Goal: Task Accomplishment & Management: Manage account settings

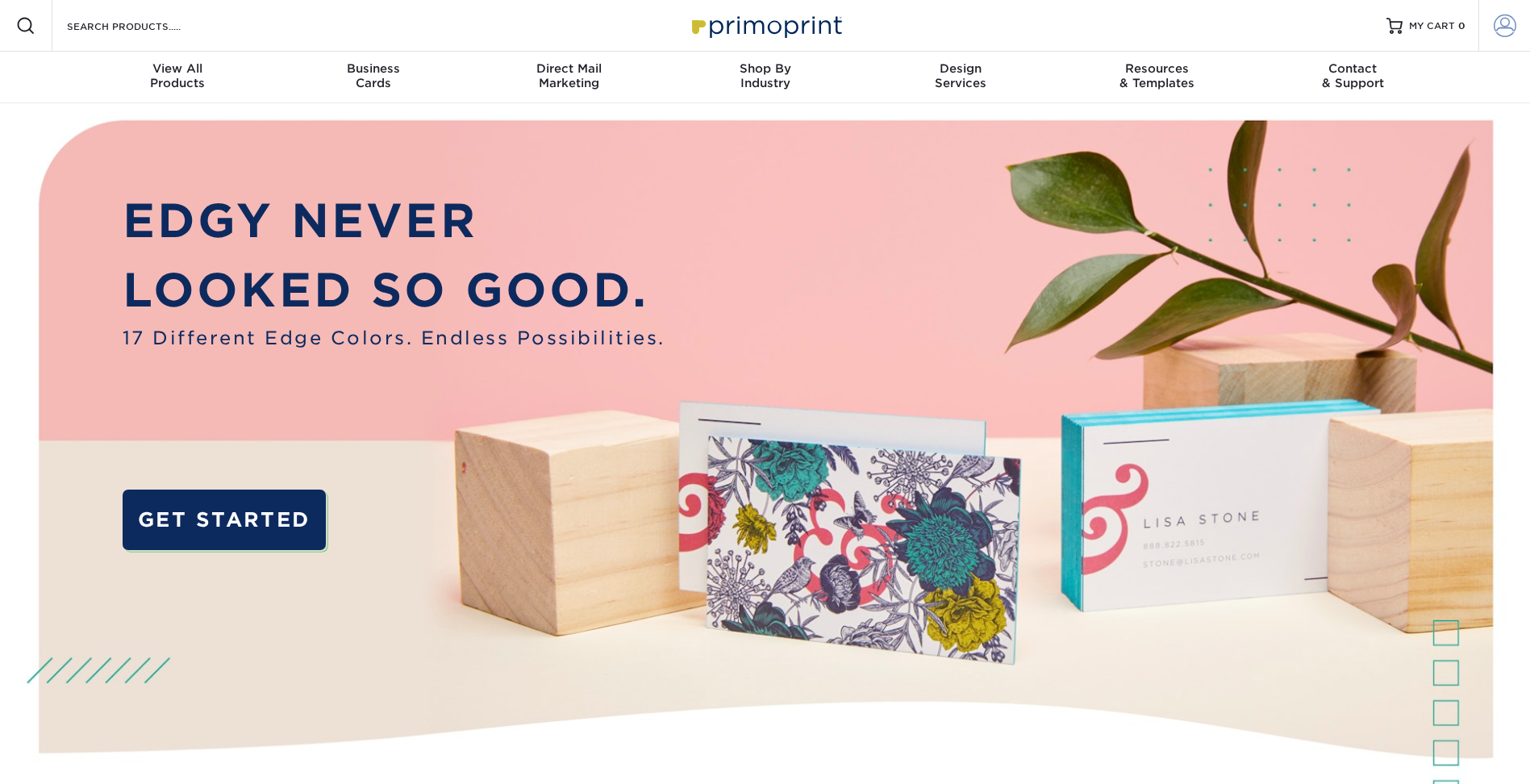
click at [1502, 31] on span at bounding box center [1505, 26] width 23 height 23
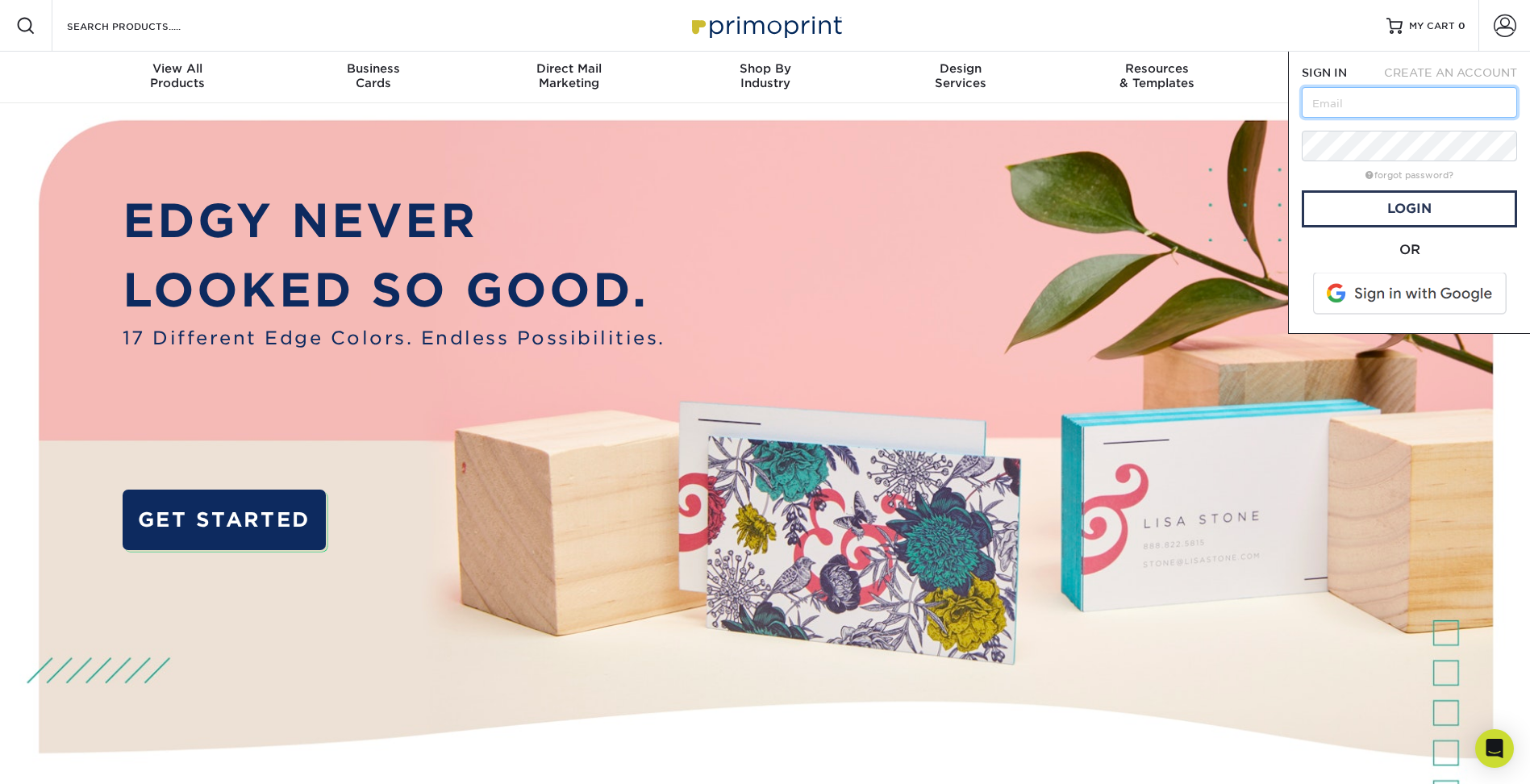
type input "[EMAIL_ADDRESS][DOMAIN_NAME]"
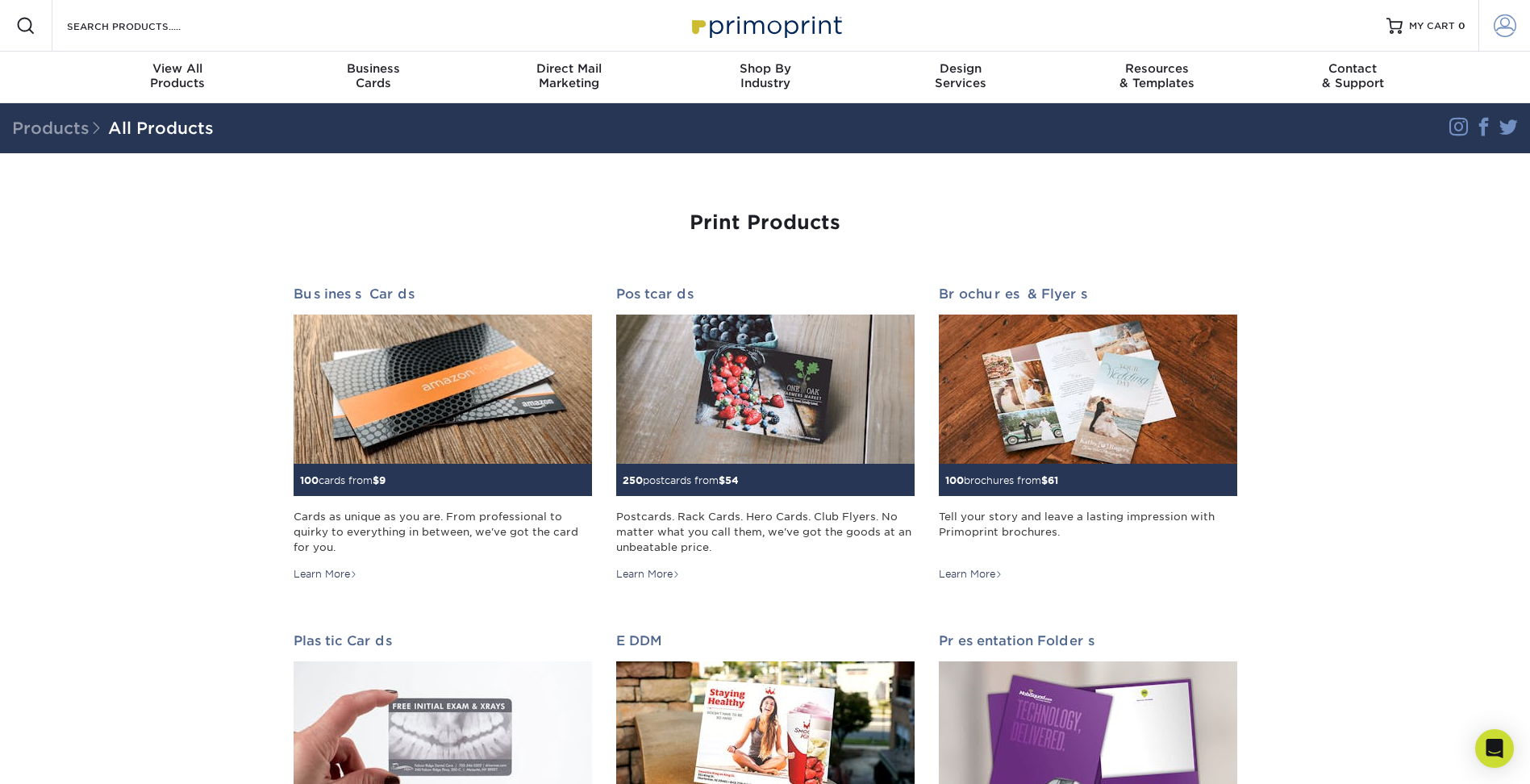
click at [1499, 28] on span at bounding box center [1505, 26] width 23 height 23
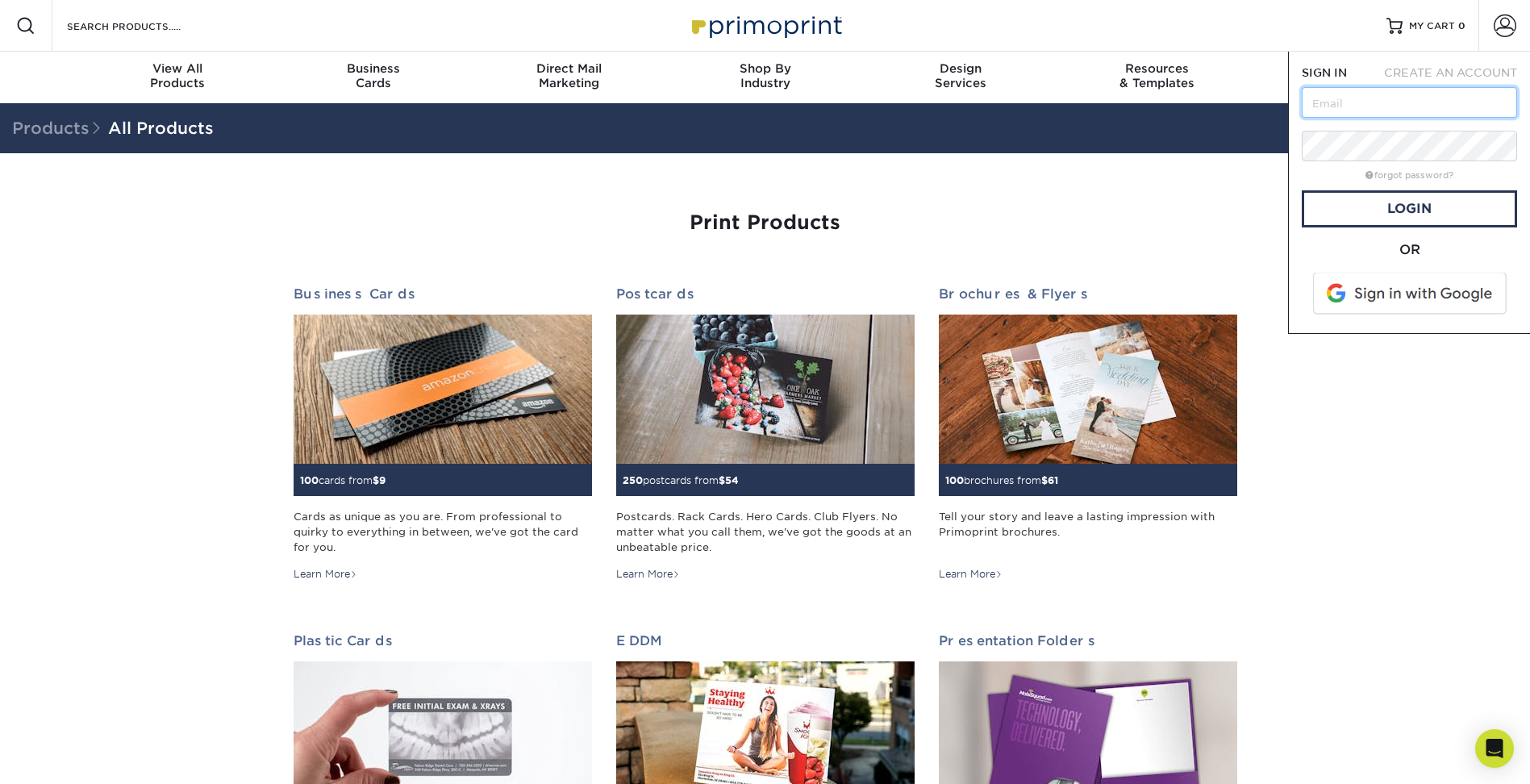
type input "rich@icebergusa.com"
click at [1429, 205] on link "Login" at bounding box center [1409, 209] width 216 height 37
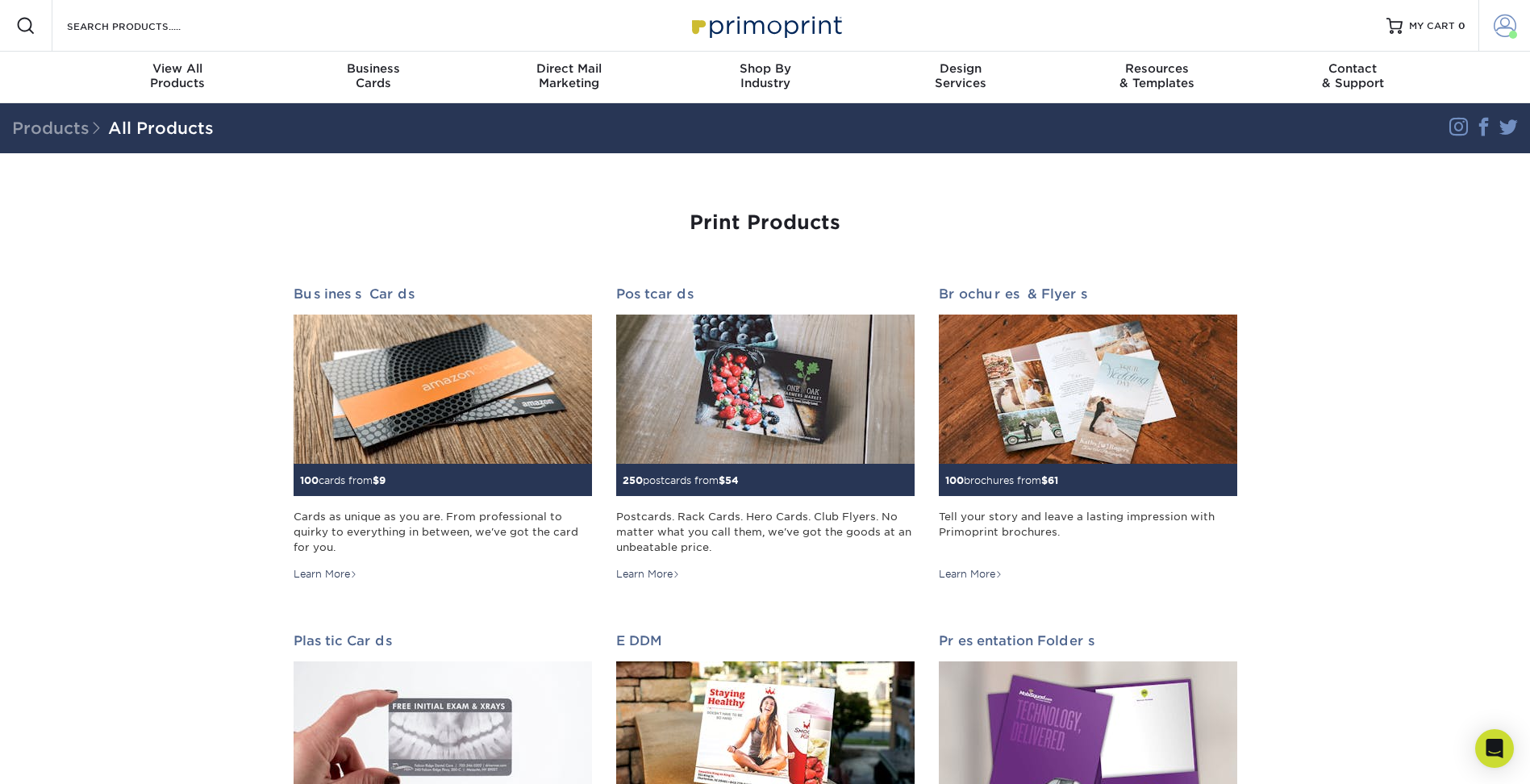
click at [1506, 28] on span at bounding box center [1505, 26] width 23 height 23
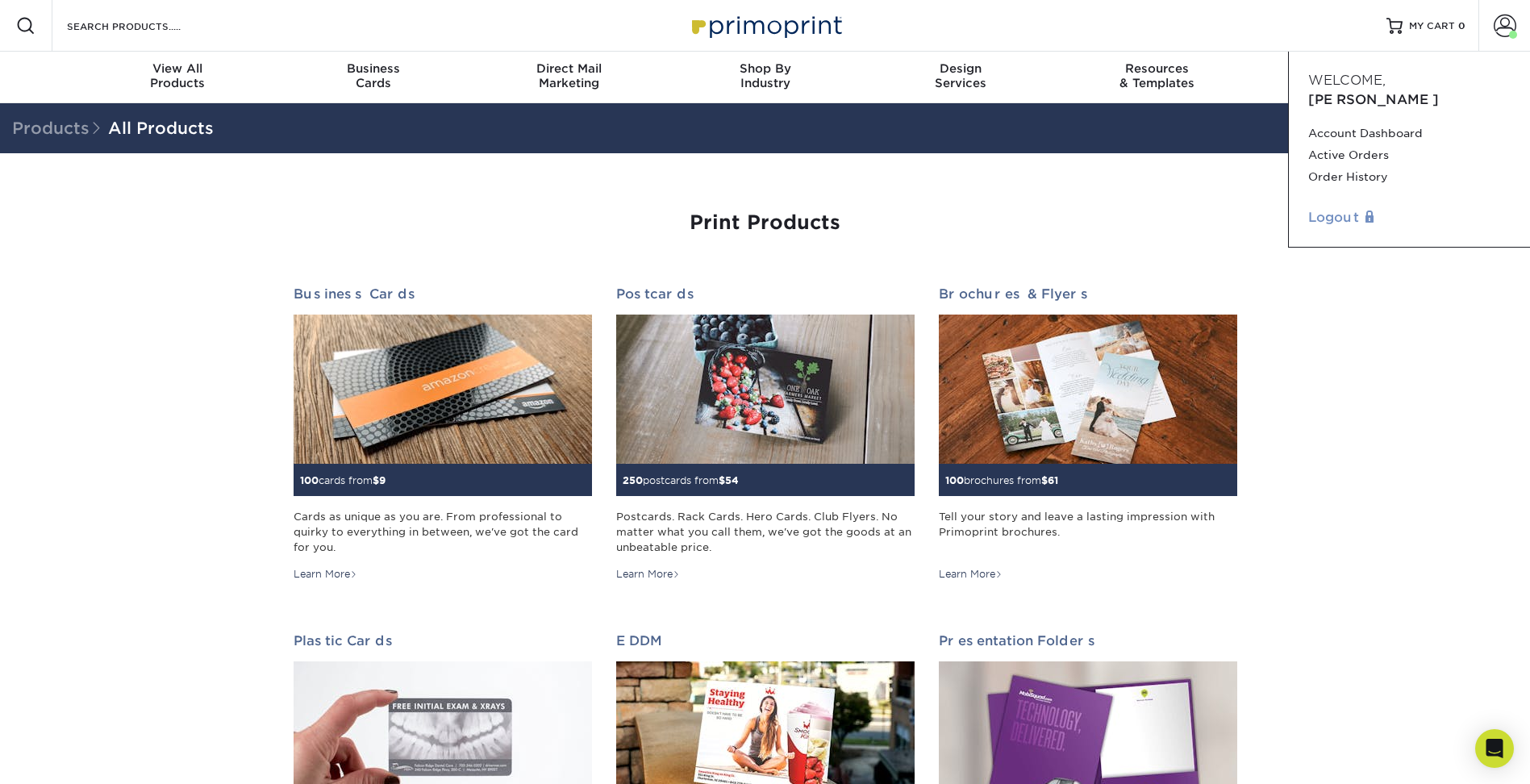
click at [1343, 208] on link "Logout" at bounding box center [1409, 218] width 203 height 19
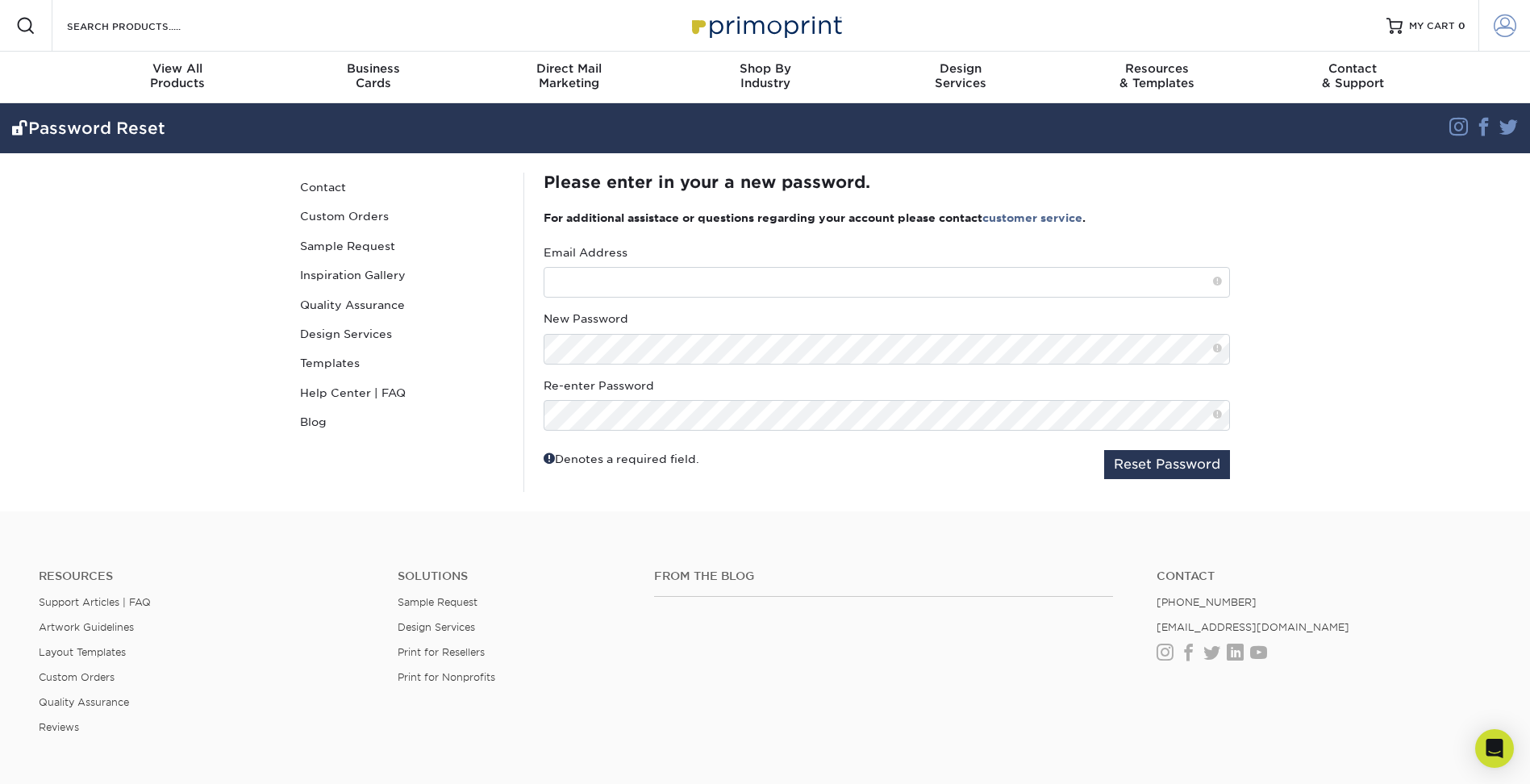
click at [1505, 29] on span at bounding box center [1505, 26] width 23 height 23
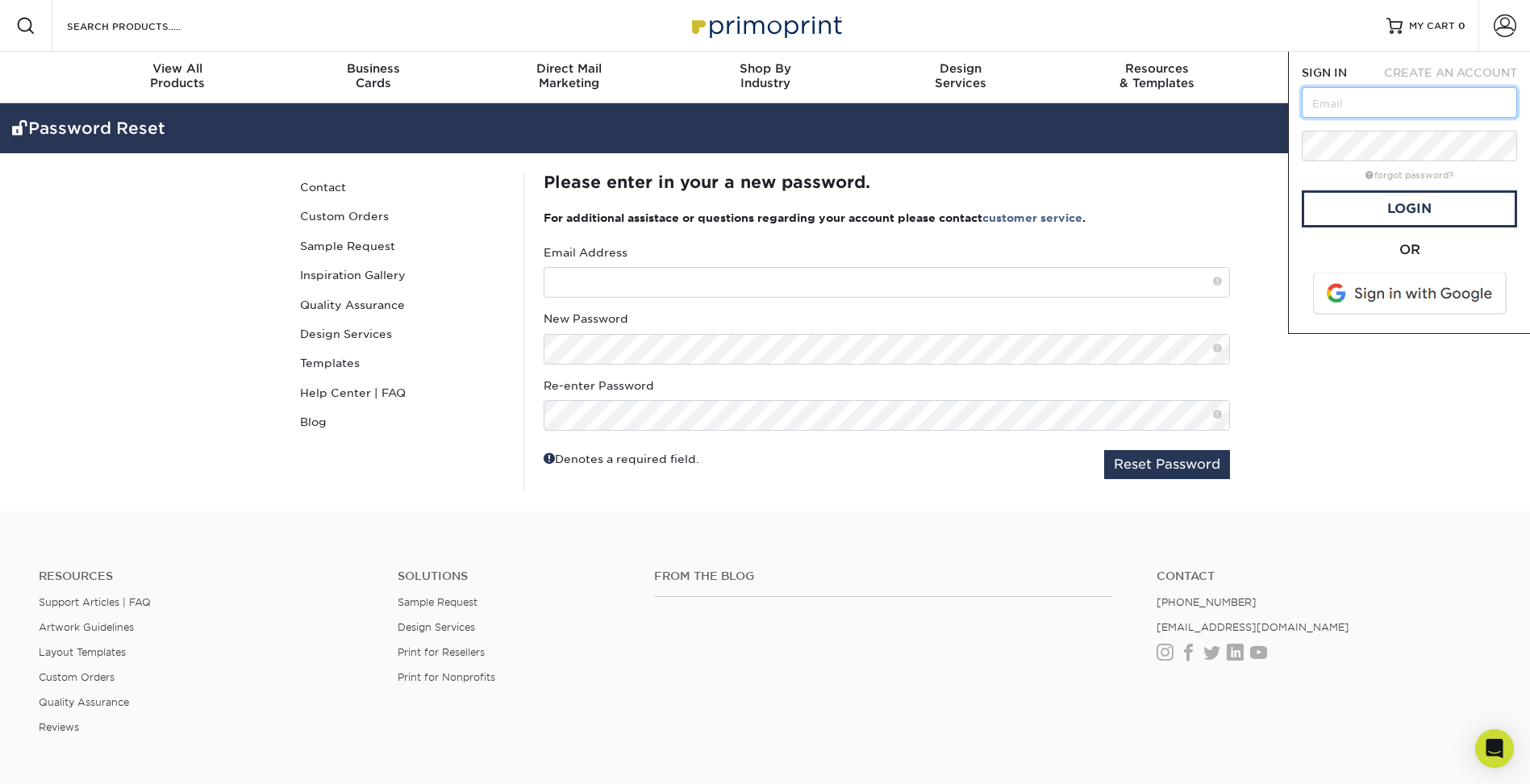
type input "[EMAIL_ADDRESS][DOMAIN_NAME]"
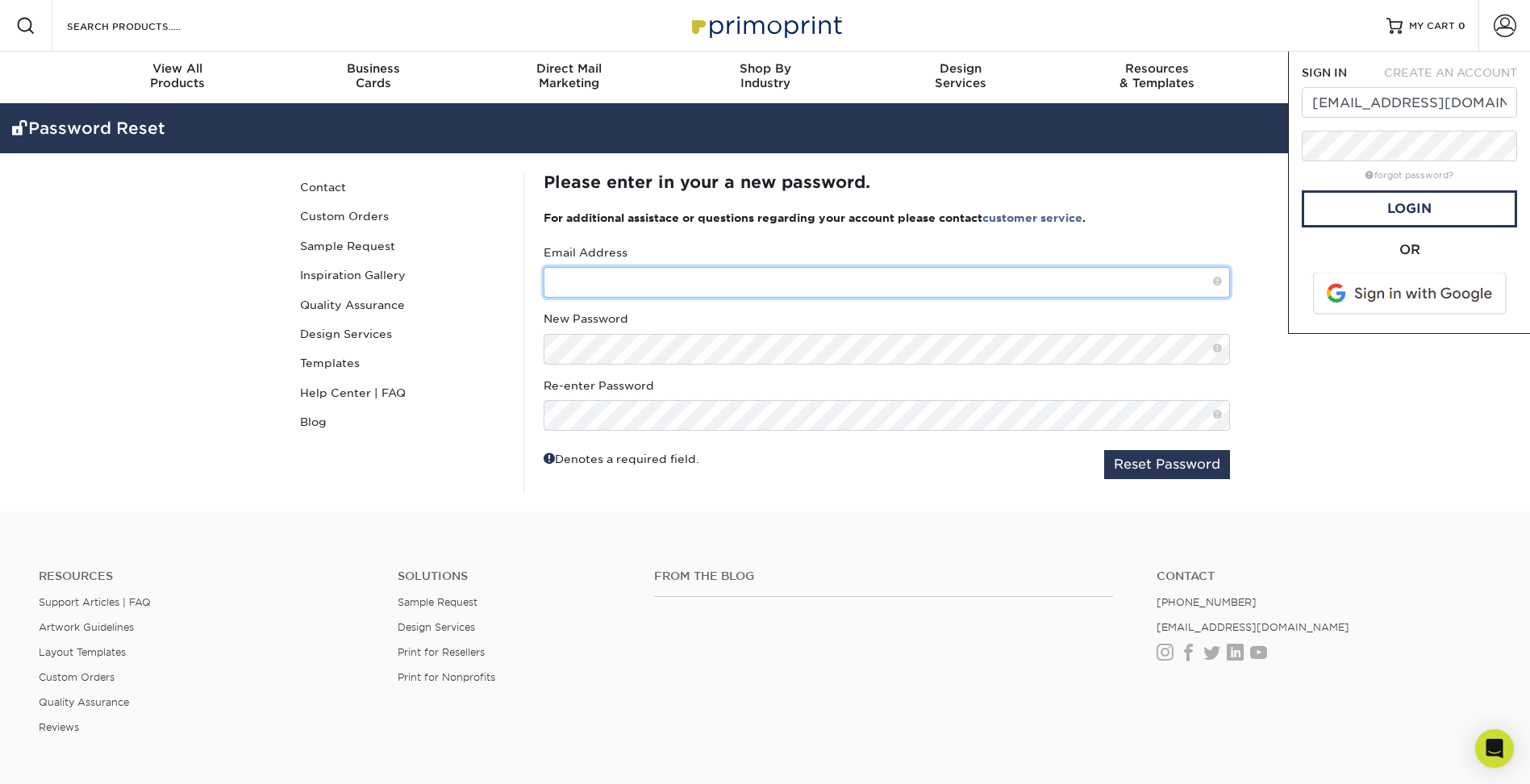
type input "[EMAIL_ADDRESS][DOMAIN_NAME]"
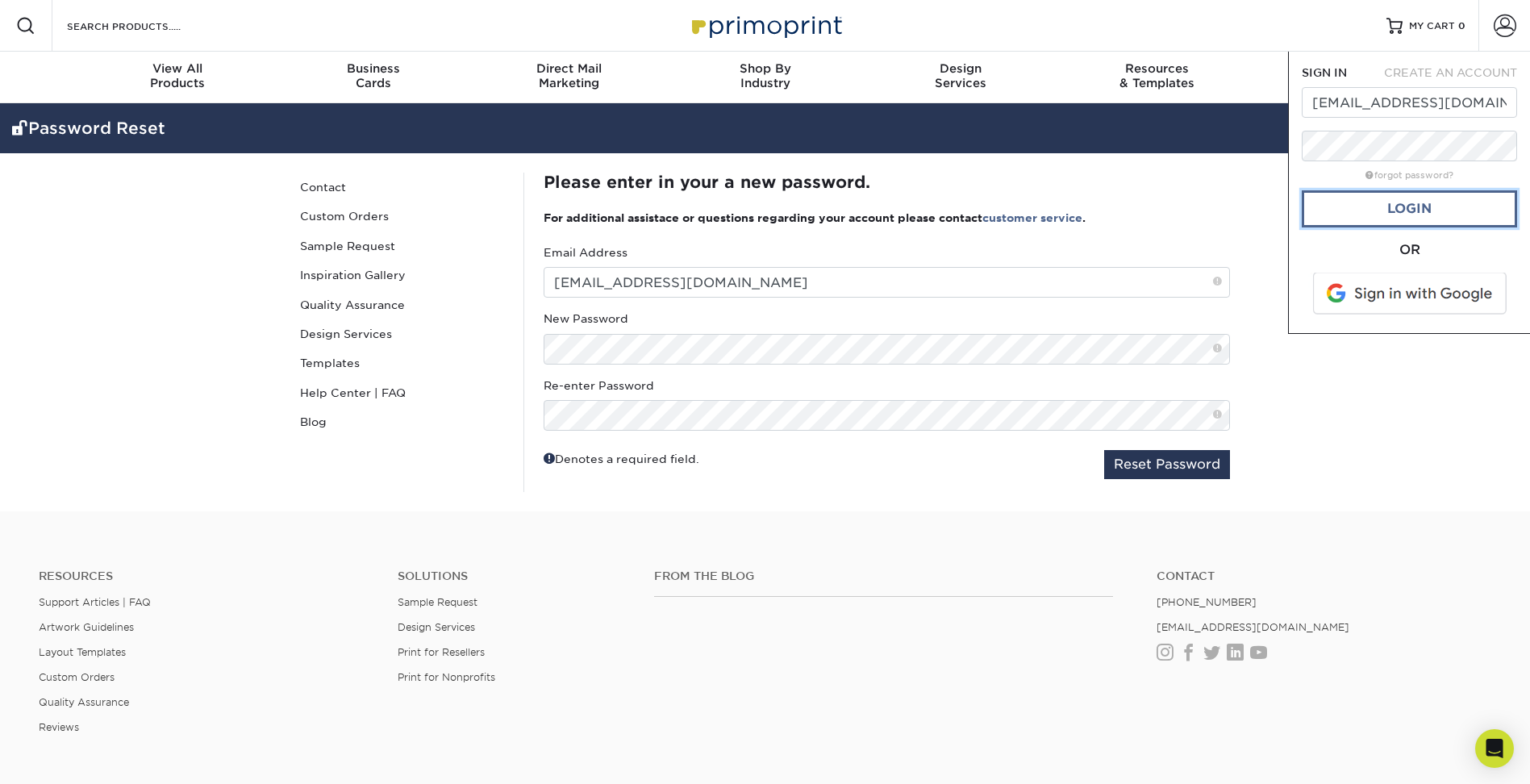
click at [1406, 210] on link "Login" at bounding box center [1409, 209] width 216 height 37
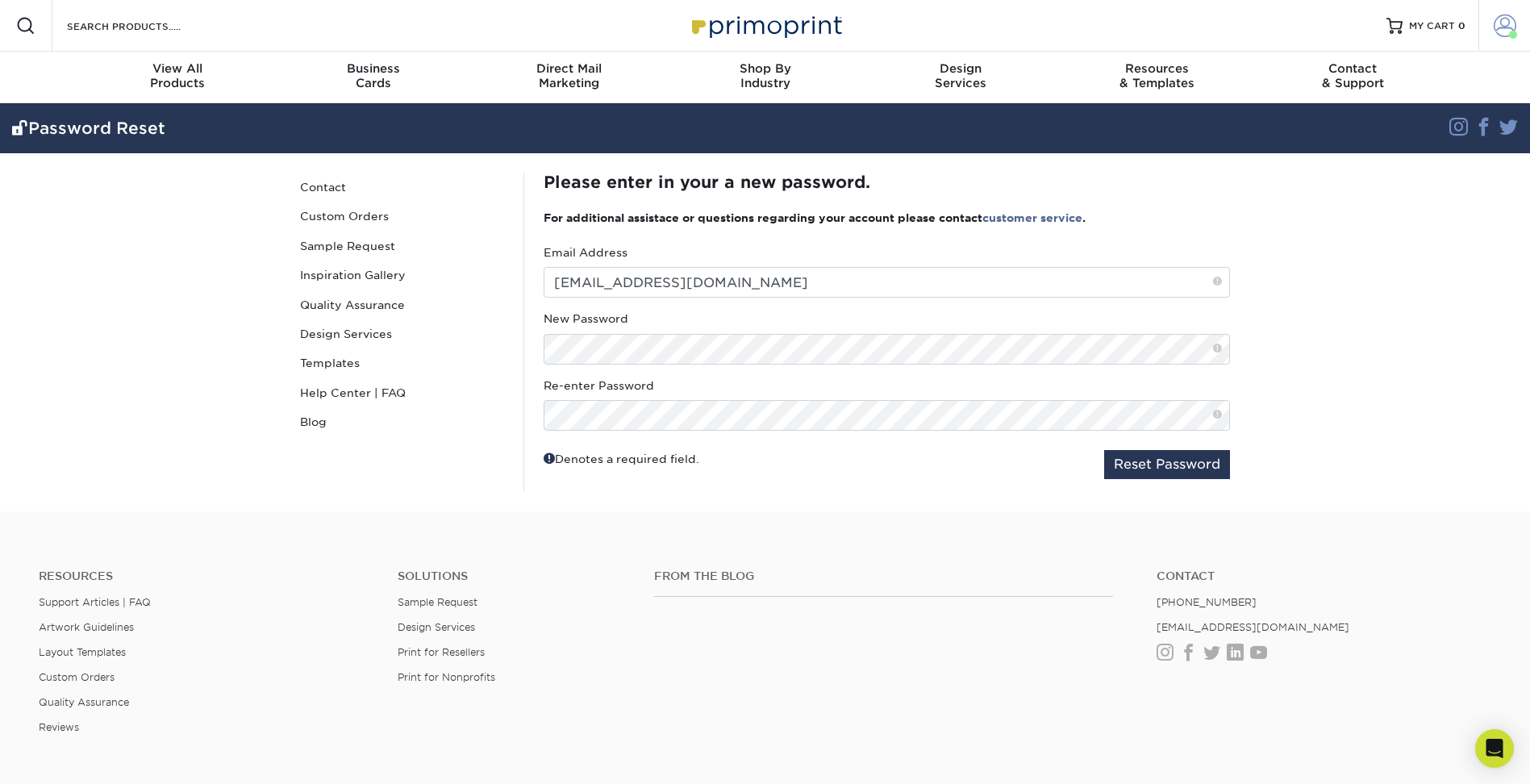
click at [1494, 32] on span at bounding box center [1505, 26] width 23 height 23
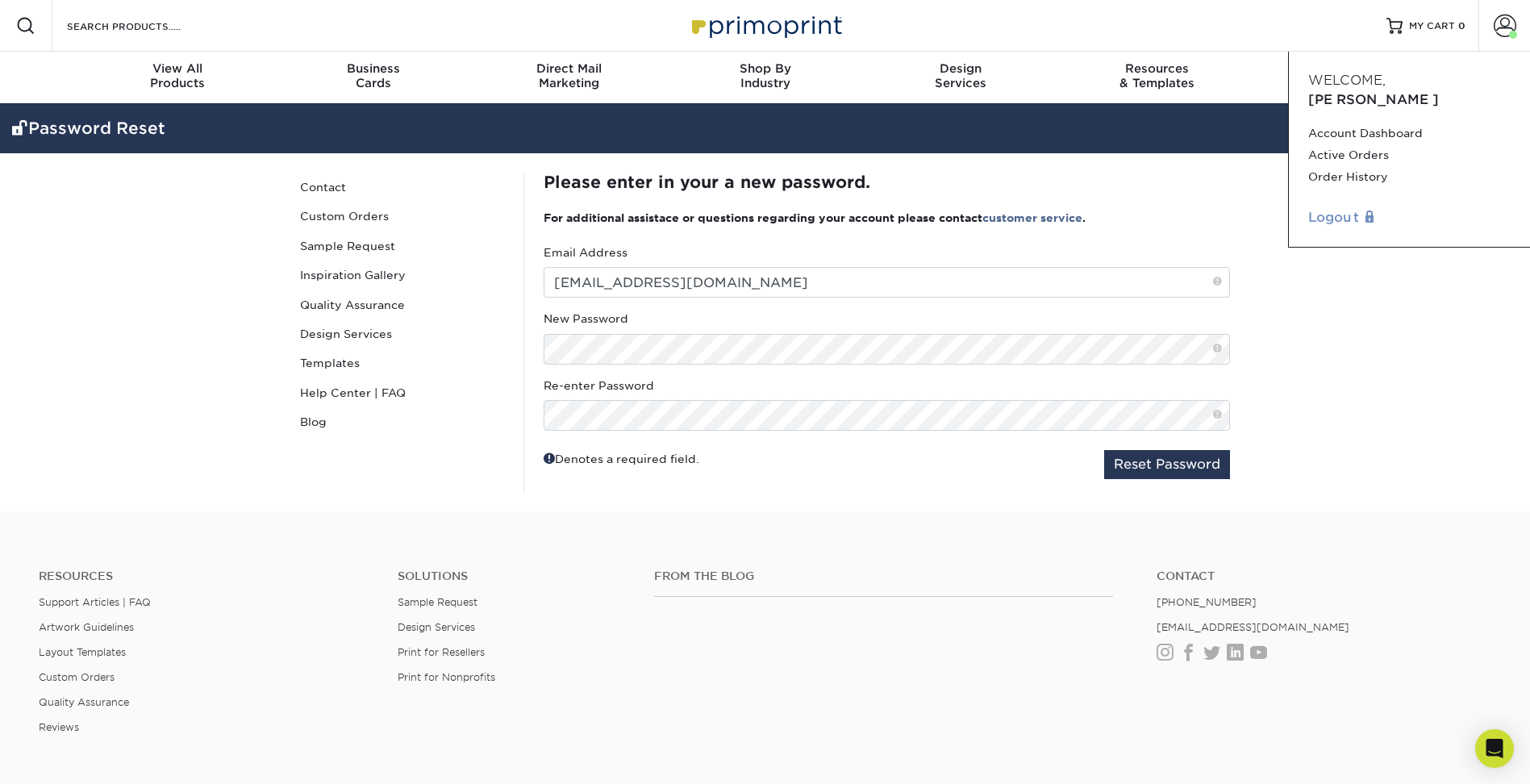
click at [1326, 208] on link "Logout" at bounding box center [1409, 218] width 203 height 19
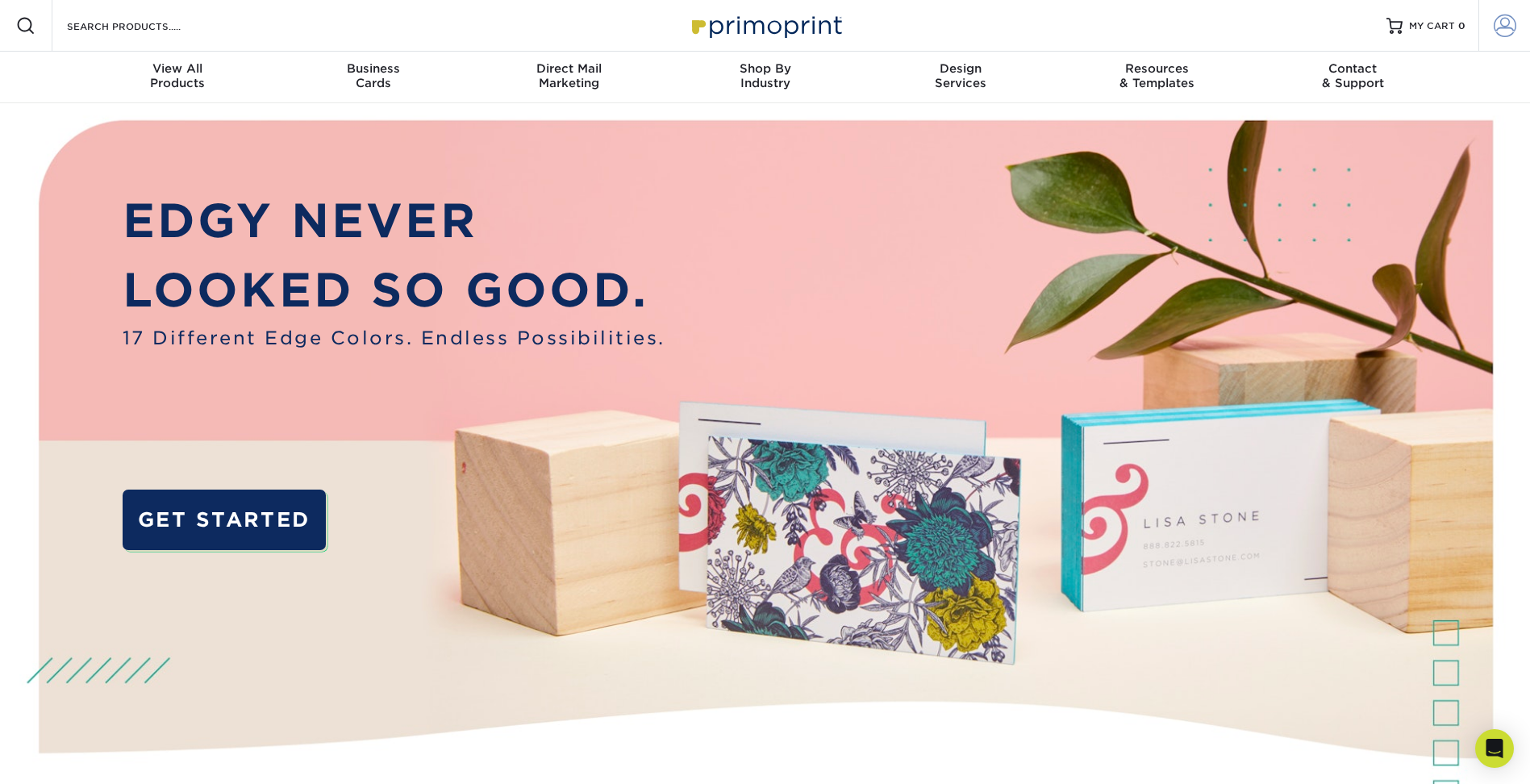
click at [1504, 23] on span at bounding box center [1505, 26] width 23 height 23
click at [1511, 28] on span at bounding box center [1505, 26] width 23 height 23
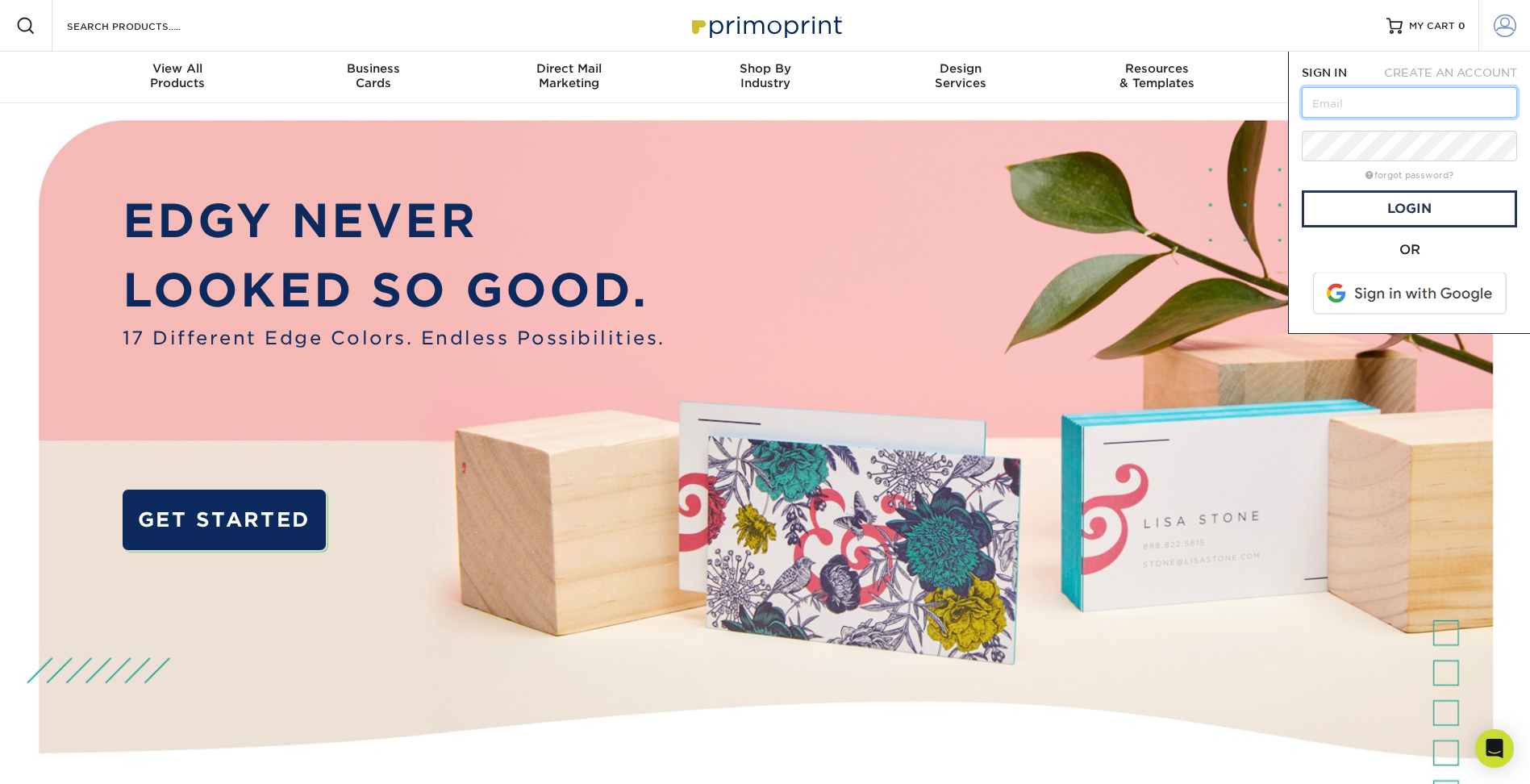
type input "[EMAIL_ADDRESS][DOMAIN_NAME]"
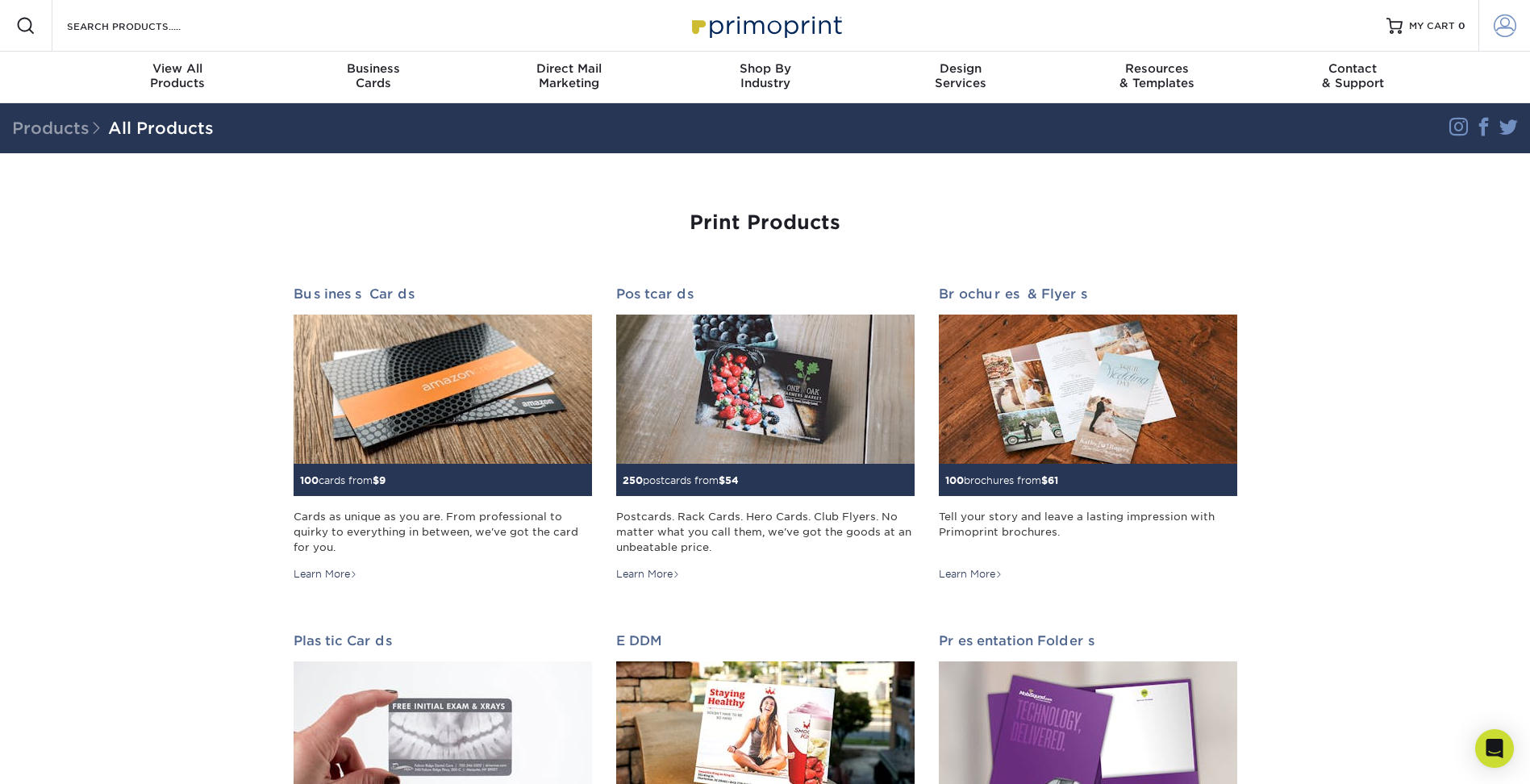
click at [1502, 32] on span at bounding box center [1505, 26] width 23 height 23
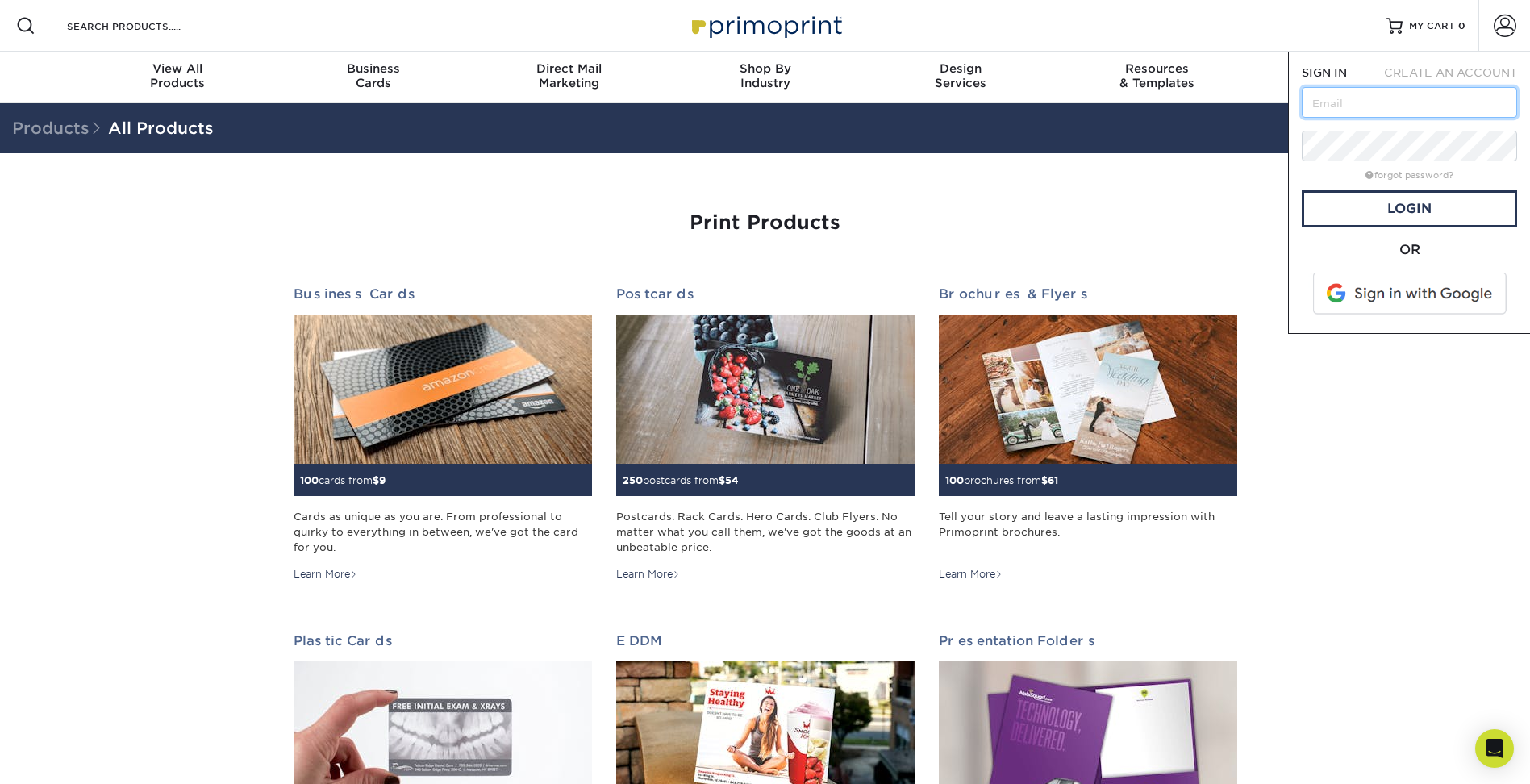
type input "[EMAIL_ADDRESS][DOMAIN_NAME]"
click at [1421, 217] on link "Login" at bounding box center [1409, 209] width 216 height 37
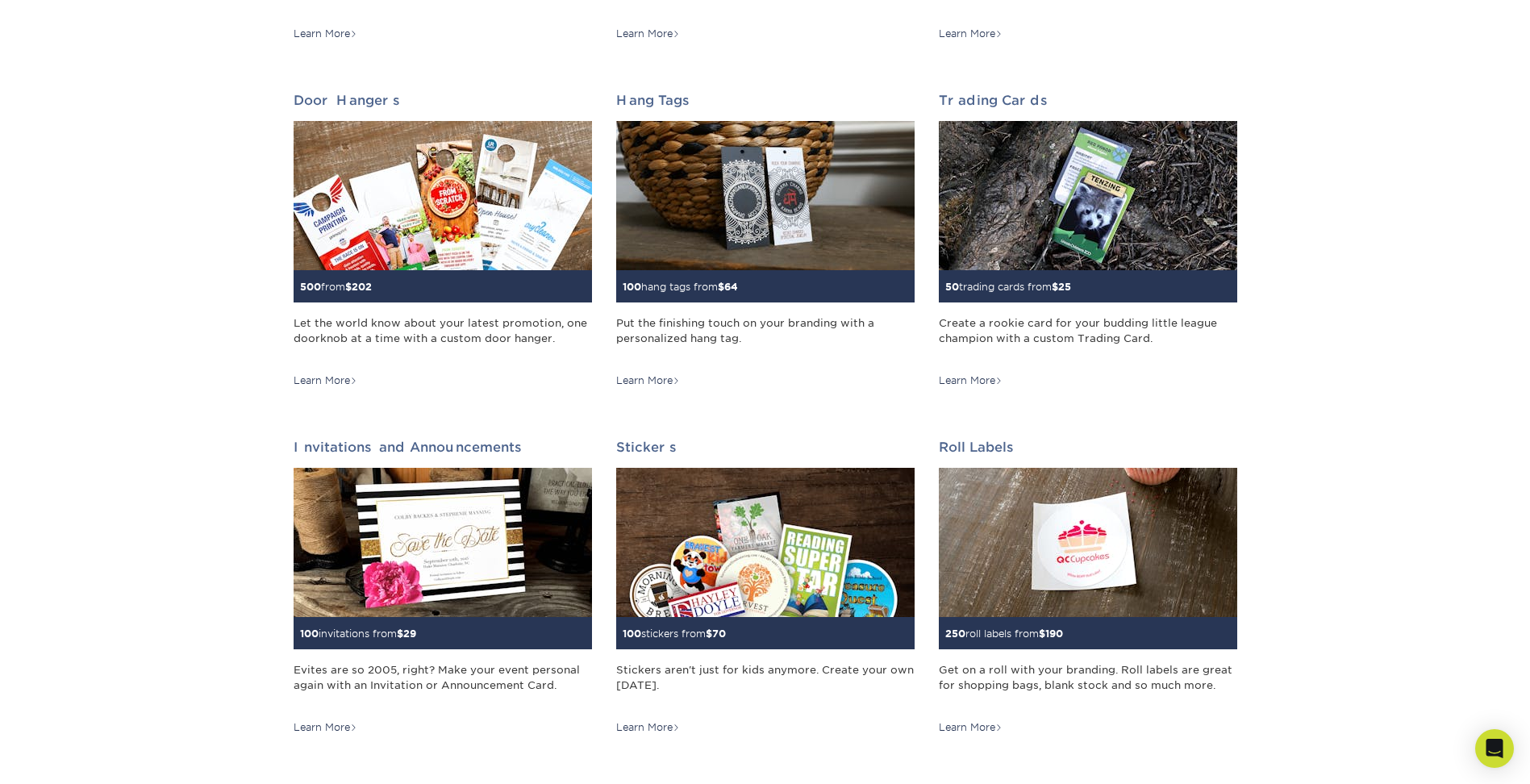
scroll to position [1048, 0]
